Goal: Check status: Check status

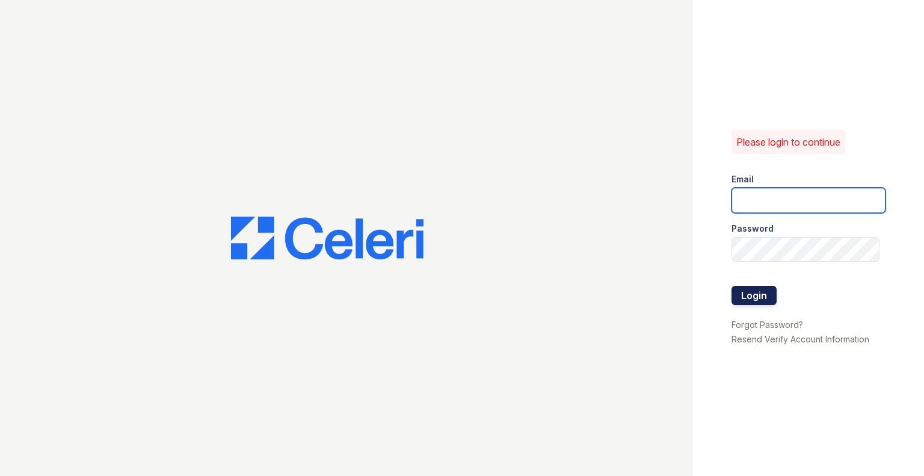
type input "rlobo@willowbridgepc.com"
click at [775, 299] on button "Login" at bounding box center [753, 295] width 45 height 19
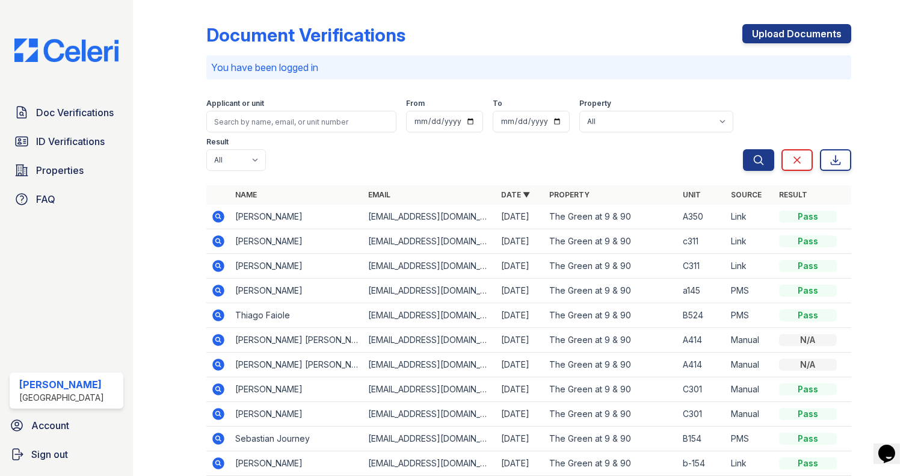
click at [775, 299] on td "Pass" at bounding box center [812, 290] width 77 height 25
click at [217, 313] on icon at bounding box center [217, 314] width 3 height 3
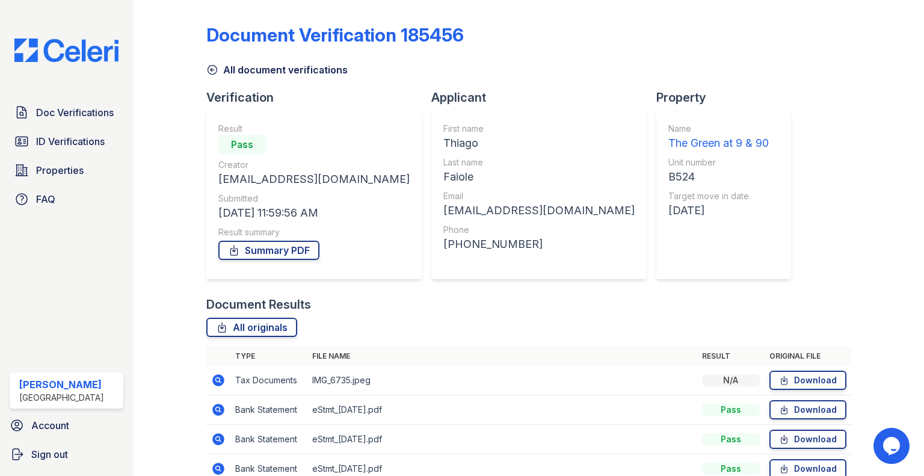
scroll to position [60, 0]
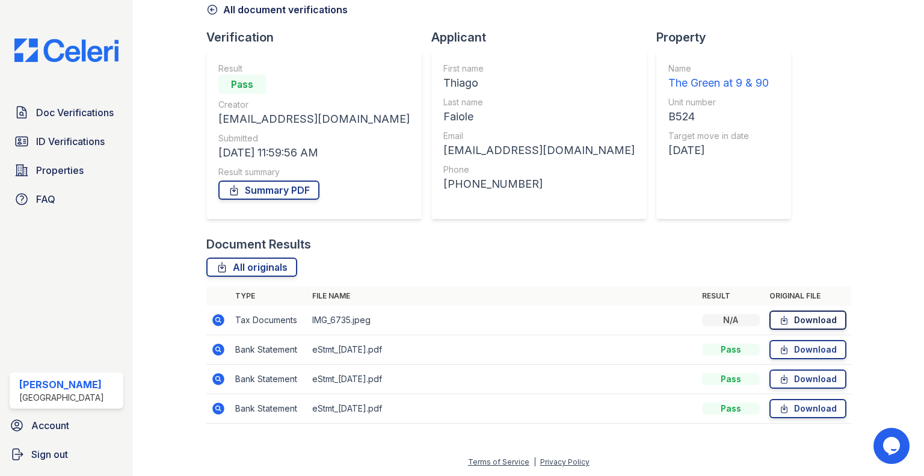
click at [779, 315] on icon at bounding box center [784, 320] width 10 height 12
click at [88, 140] on span "ID Verifications" at bounding box center [70, 141] width 69 height 14
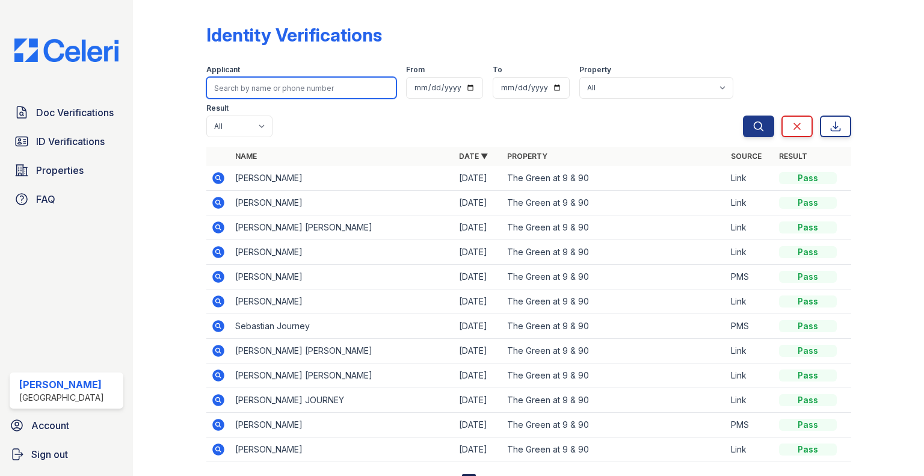
click at [269, 91] on input "search" at bounding box center [301, 88] width 190 height 22
type input "j"
type input "A"
type input "J"
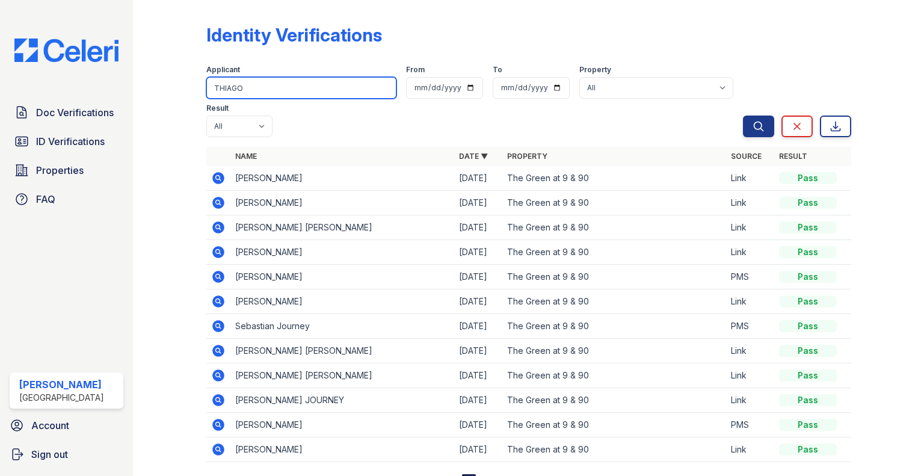
type input "THIAGO"
click at [743, 115] on button "Search" at bounding box center [758, 126] width 31 height 22
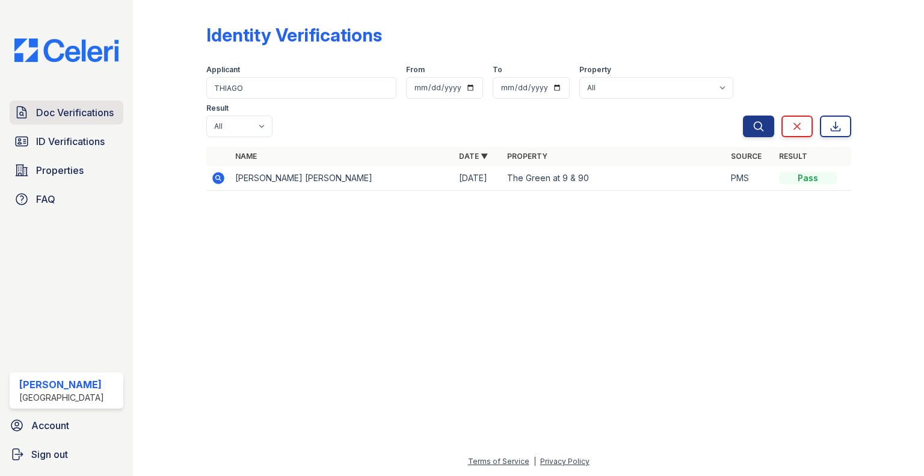
click at [70, 108] on span "Doc Verifications" at bounding box center [75, 112] width 78 height 14
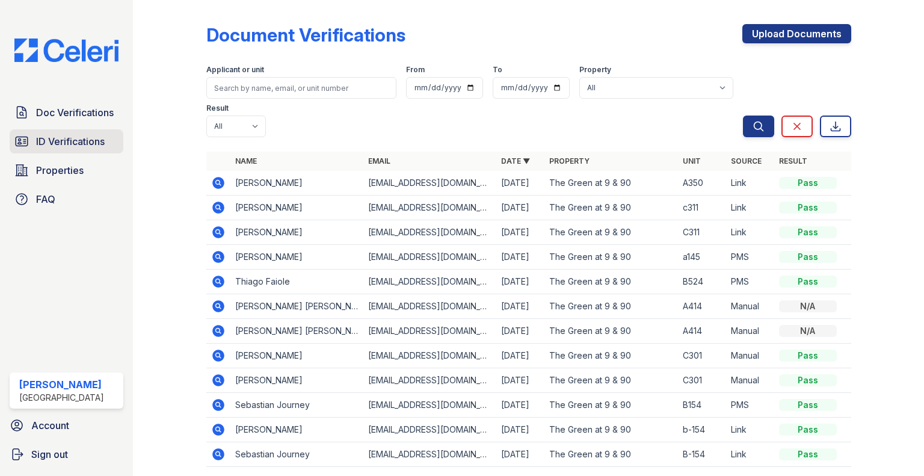
click at [70, 135] on span "ID Verifications" at bounding box center [70, 141] width 69 height 14
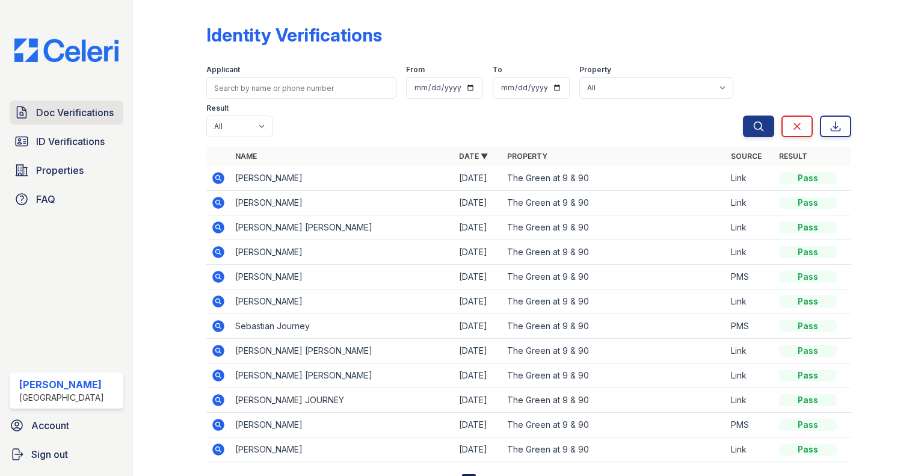
click at [50, 109] on span "Doc Verifications" at bounding box center [75, 112] width 78 height 14
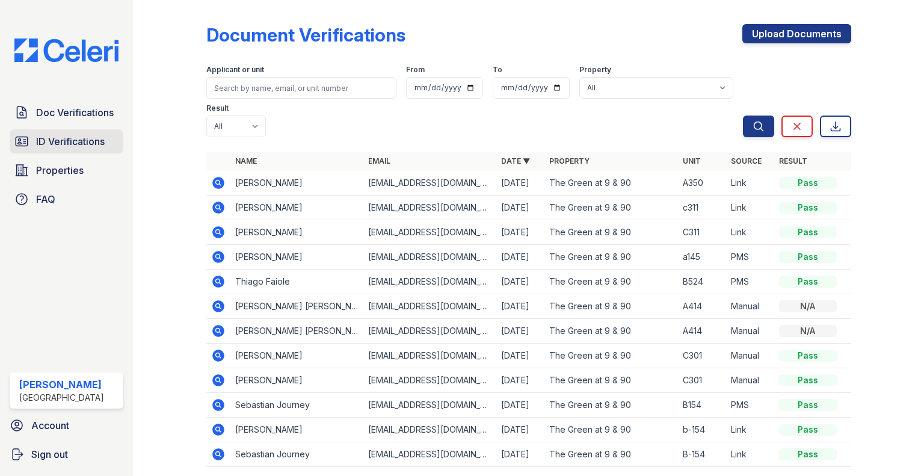
click at [58, 132] on link "ID Verifications" at bounding box center [67, 141] width 114 height 24
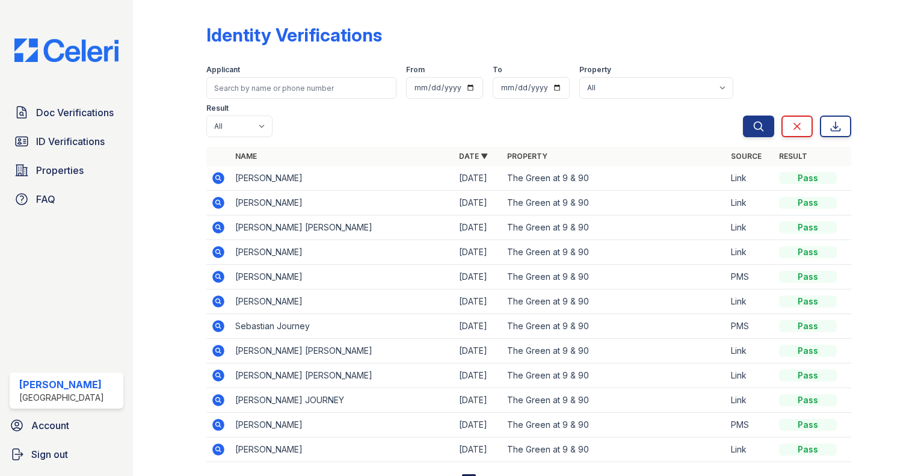
click at [68, 124] on div "Doc Verifications ID Verifications Properties FAQ" at bounding box center [66, 155] width 123 height 111
click at [68, 125] on div "Doc Verifications ID Verifications Properties FAQ" at bounding box center [66, 155] width 123 height 111
click at [182, 119] on div at bounding box center [179, 246] width 54 height 483
